Goal: Information Seeking & Learning: Find specific page/section

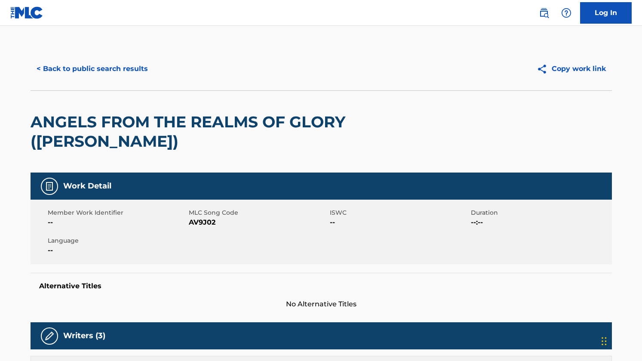
click at [76, 65] on button "< Back to public search results" at bounding box center [92, 69] width 123 height 22
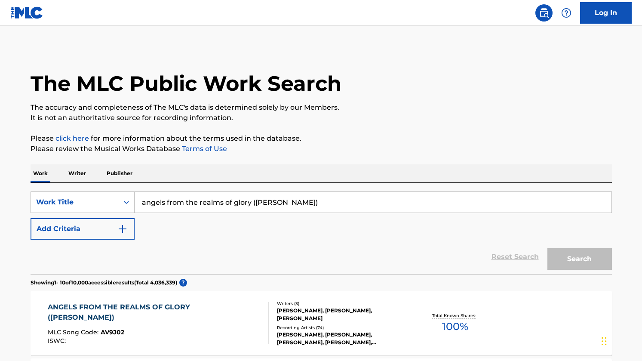
scroll to position [141, 0]
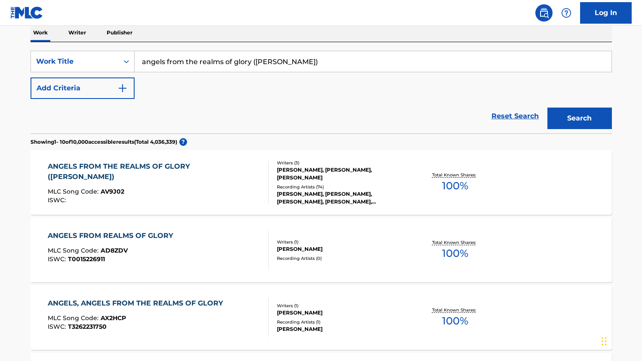
click at [321, 67] on input "angels from the realms of glory ([PERSON_NAME])" at bounding box center [373, 61] width 477 height 21
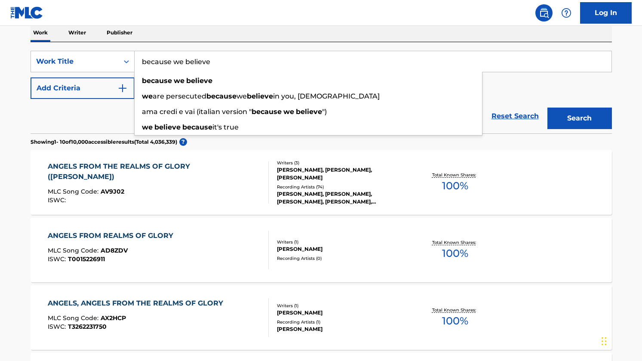
type input "because we believe"
click at [547, 108] on button "Search" at bounding box center [579, 119] width 65 height 22
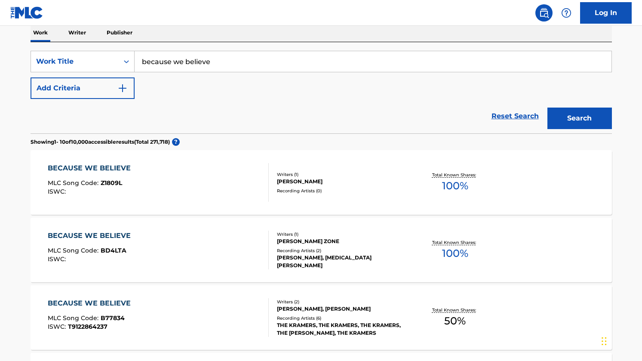
click at [323, 124] on div "Reset Search Search" at bounding box center [321, 116] width 581 height 34
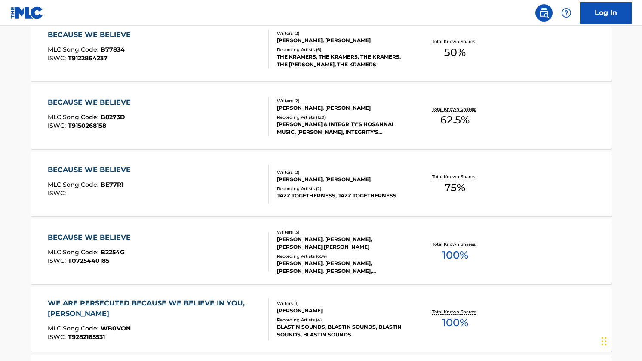
scroll to position [407, 0]
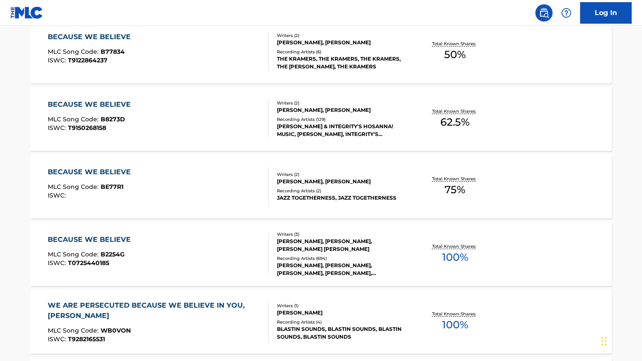
click at [106, 99] on div "BECAUSE WE BELIEVE" at bounding box center [91, 104] width 87 height 10
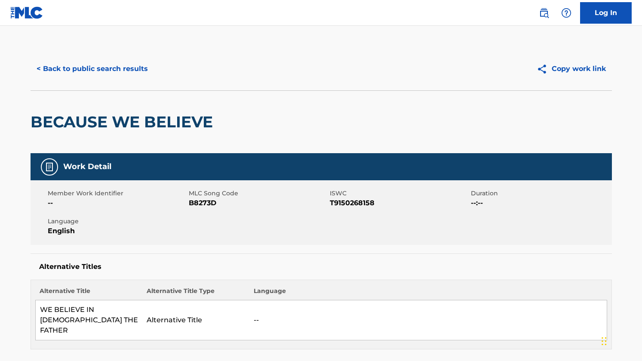
click at [73, 67] on button "< Back to public search results" at bounding box center [92, 69] width 123 height 22
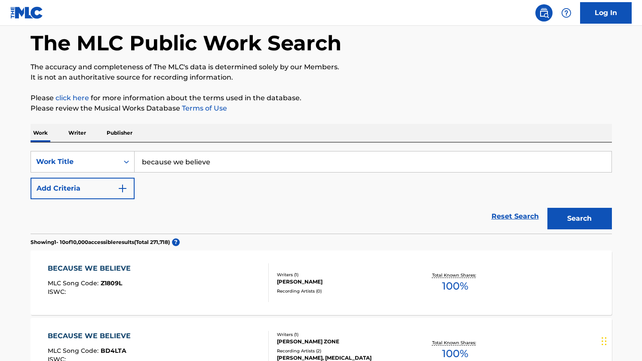
scroll to position [28, 0]
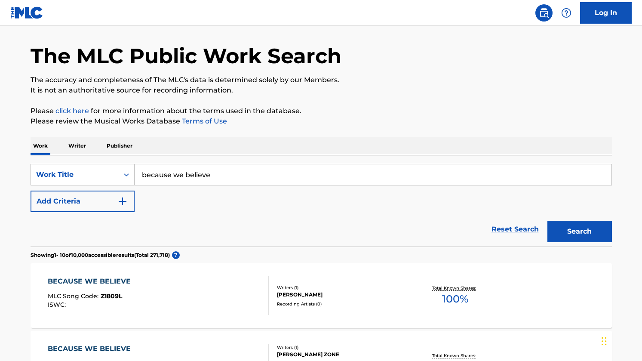
click at [228, 179] on input "because we believe" at bounding box center [373, 174] width 477 height 21
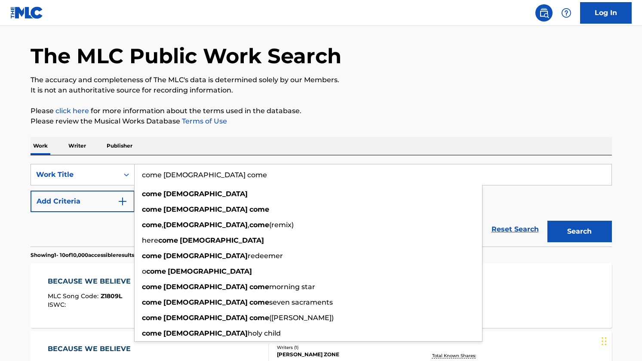
type input "come [DEMOGRAPHIC_DATA] come"
click at [547, 221] on button "Search" at bounding box center [579, 232] width 65 height 22
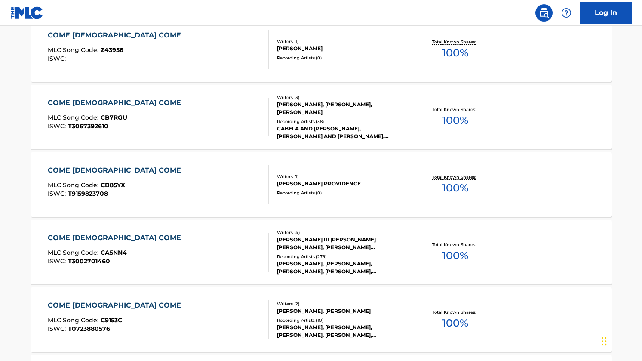
scroll to position [477, 0]
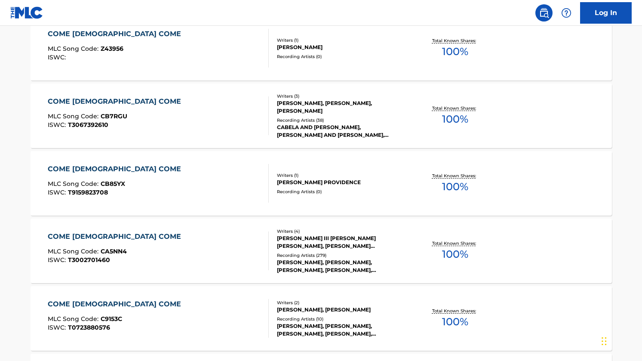
click at [93, 234] on div "COME [DEMOGRAPHIC_DATA] COME" at bounding box center [117, 236] width 138 height 10
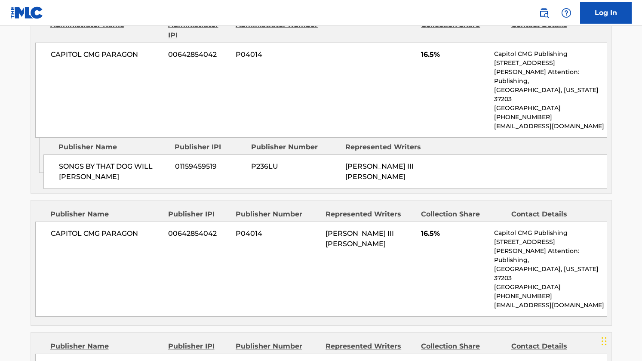
scroll to position [495, 0]
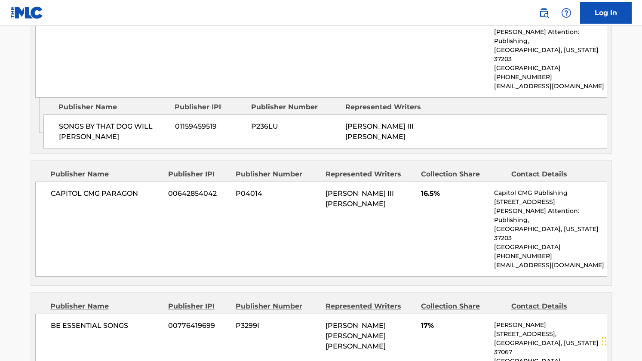
click at [95, 169] on div "Publisher Name" at bounding box center [105, 174] width 111 height 10
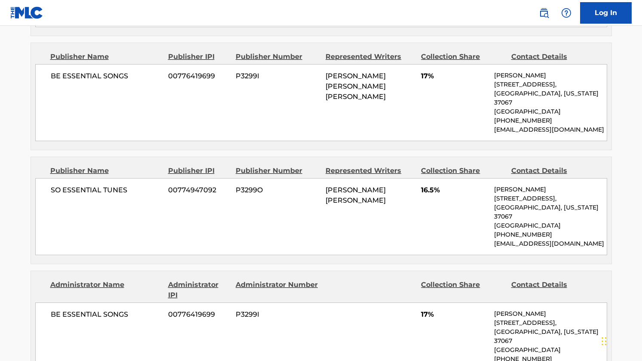
scroll to position [745, 0]
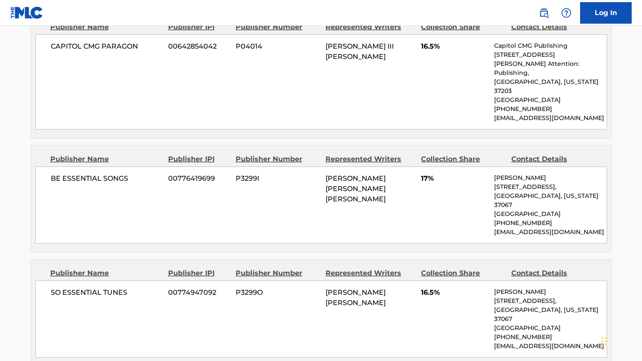
click at [320, 195] on div "BE ESSENTIAL SONGS 00776419699 P3299I [PERSON_NAME] [PERSON_NAME] [PERSON_NAME]…" at bounding box center [321, 204] width 572 height 77
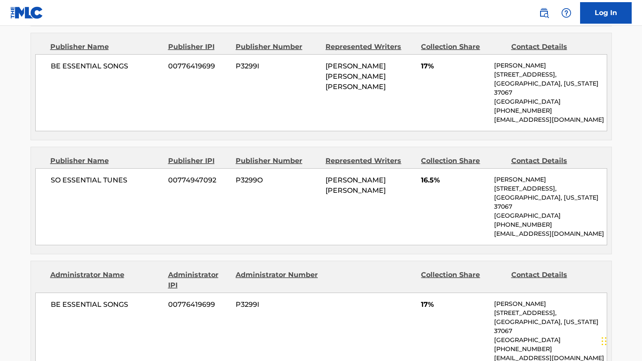
scroll to position [753, 0]
